Goal: Task Accomplishment & Management: Manage account settings

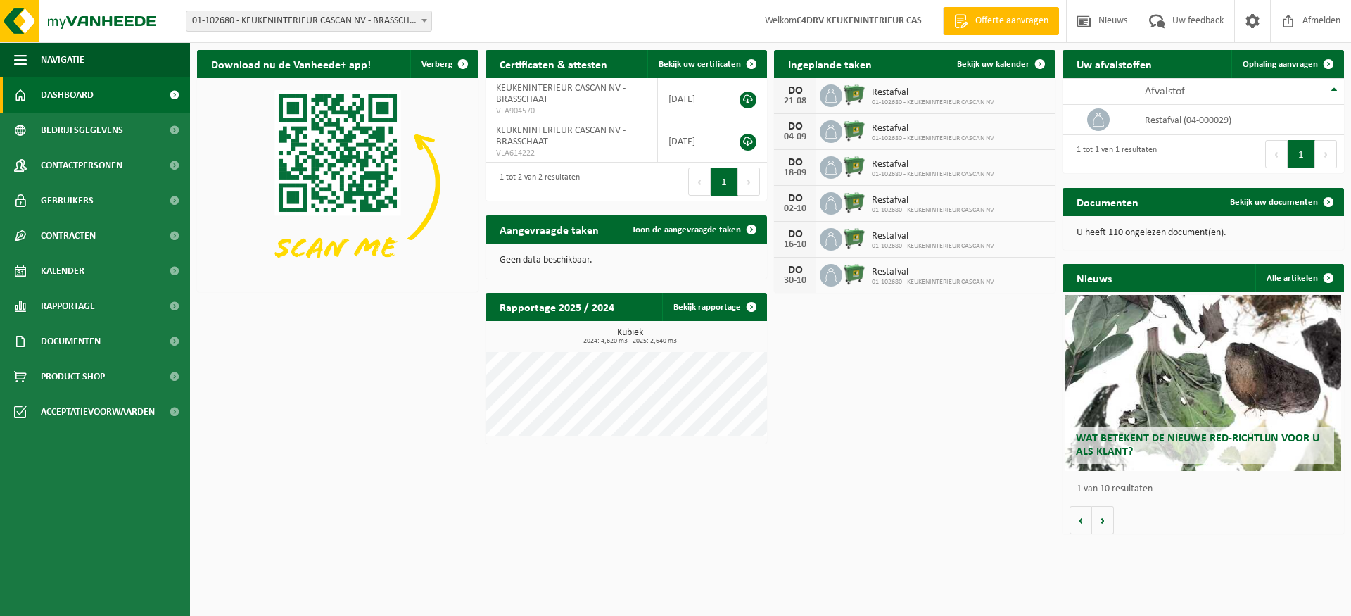
click at [830, 132] on icon at bounding box center [831, 132] width 14 height 14
click at [845, 136] on img at bounding box center [854, 130] width 24 height 24
click at [853, 136] on img at bounding box center [854, 130] width 24 height 24
click at [831, 136] on icon at bounding box center [831, 132] width 14 height 14
click at [1104, 124] on icon at bounding box center [1098, 120] width 14 height 14
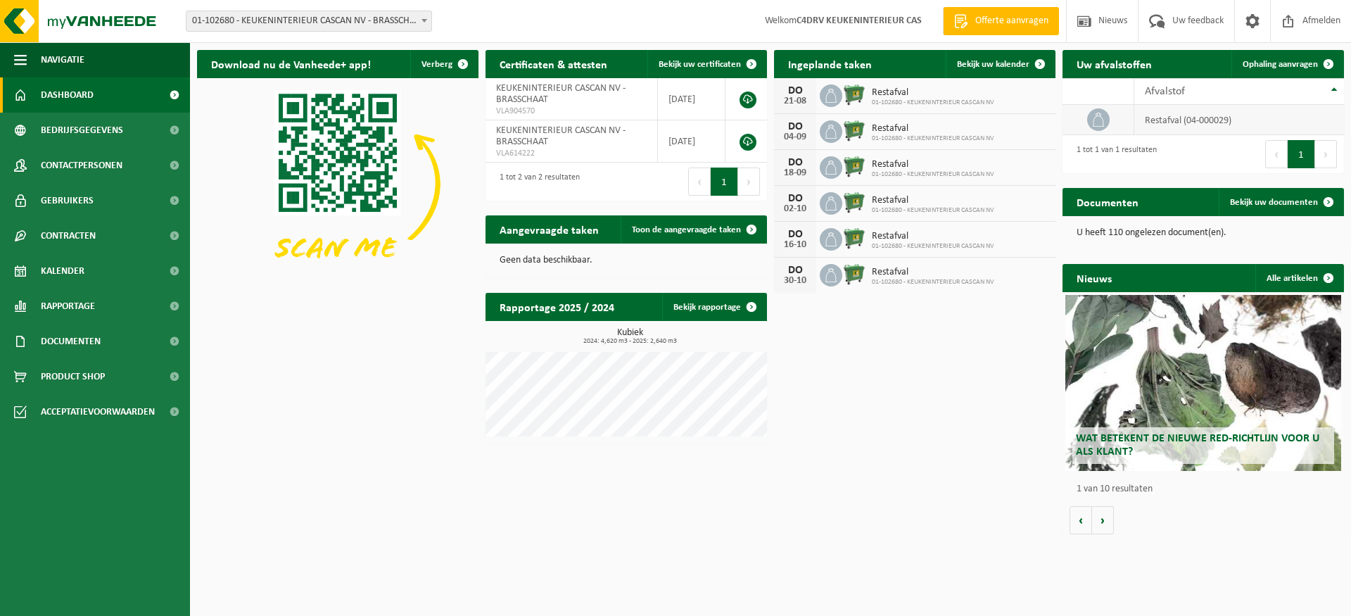
click at [1198, 123] on td "restafval (04-000029)" at bounding box center [1239, 120] width 210 height 30
click at [877, 132] on span "Restafval" at bounding box center [933, 128] width 122 height 11
click at [831, 132] on icon at bounding box center [831, 132] width 14 height 14
click at [854, 133] on img at bounding box center [854, 130] width 24 height 24
click at [855, 133] on img at bounding box center [854, 130] width 24 height 24
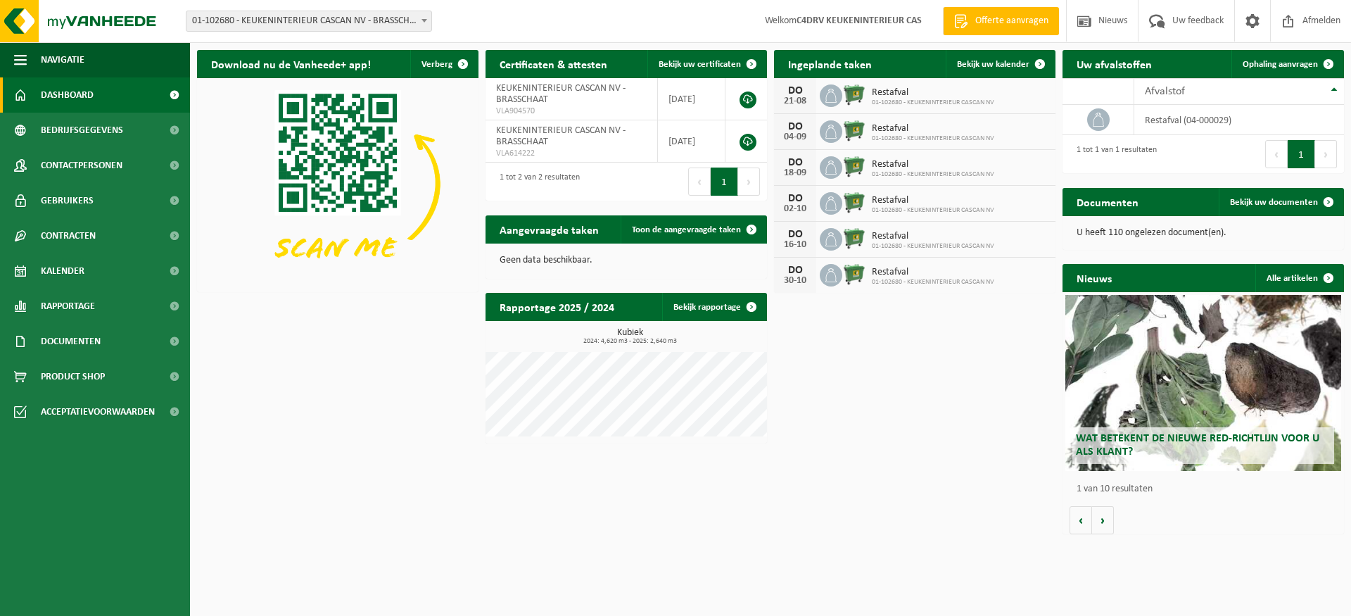
click at [827, 132] on icon at bounding box center [831, 132] width 14 height 14
click at [1036, 62] on span at bounding box center [1040, 64] width 28 height 28
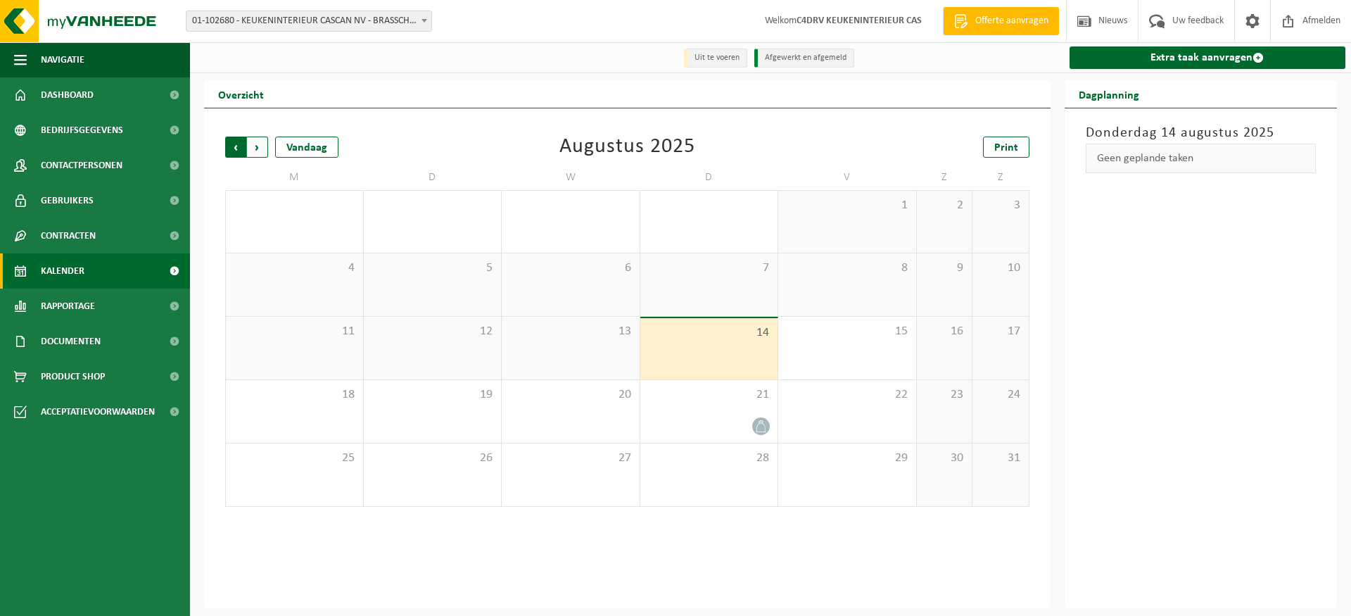
click at [260, 150] on span "Volgende" at bounding box center [257, 146] width 21 height 21
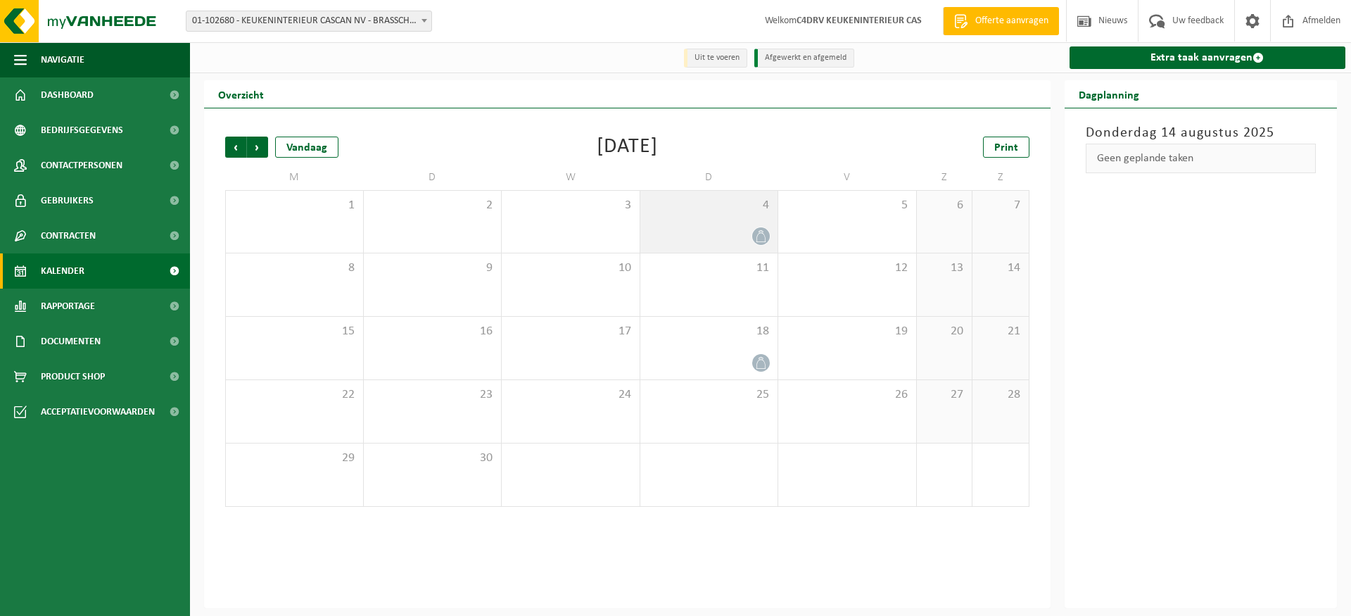
click at [760, 234] on icon at bounding box center [761, 236] width 12 height 12
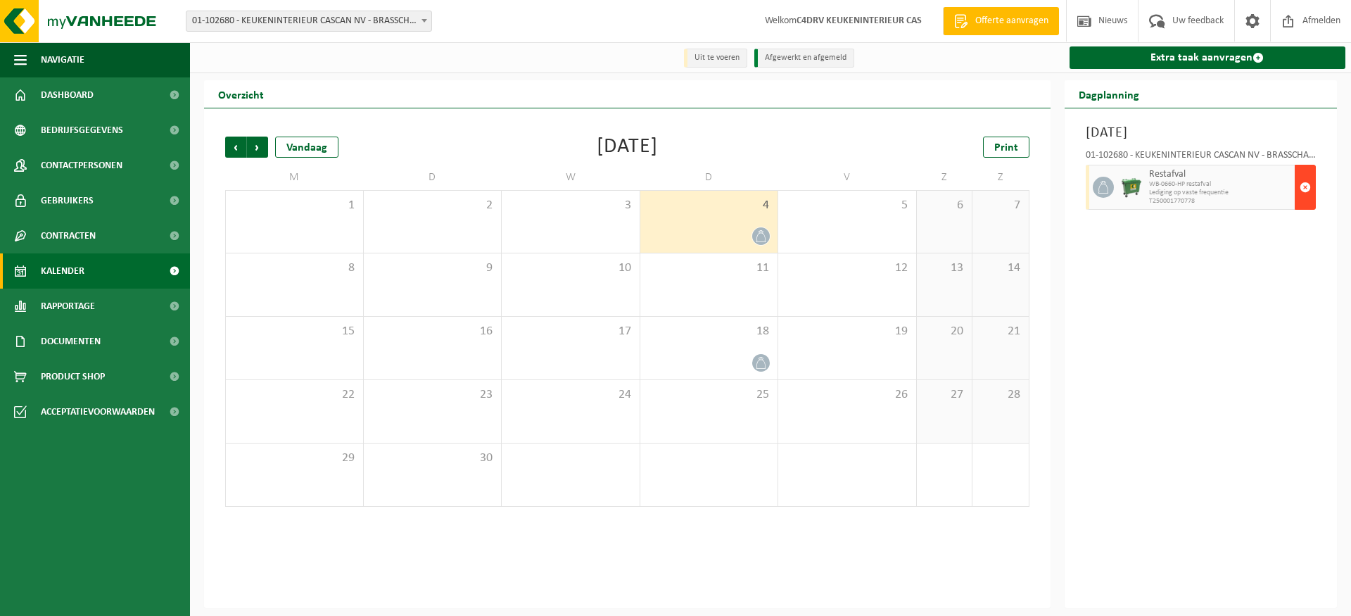
click at [1301, 184] on span "button" at bounding box center [1304, 187] width 11 height 28
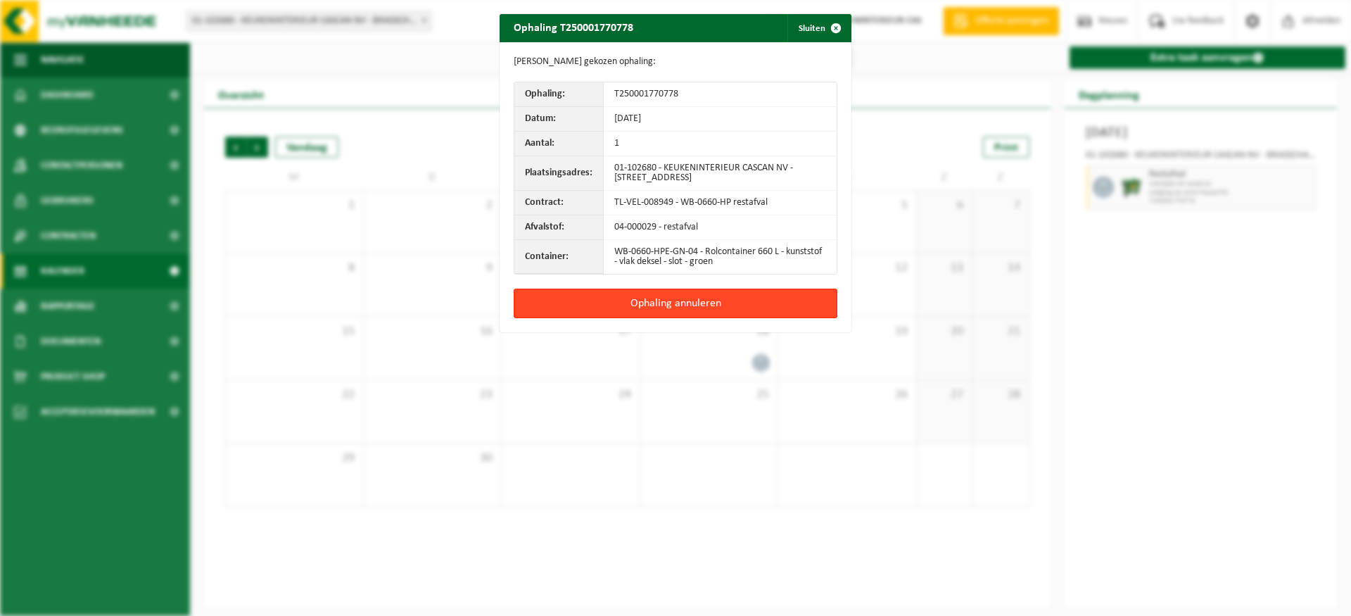
click at [694, 302] on button "Ophaling annuleren" at bounding box center [676, 303] width 324 height 30
